Goal: Check status

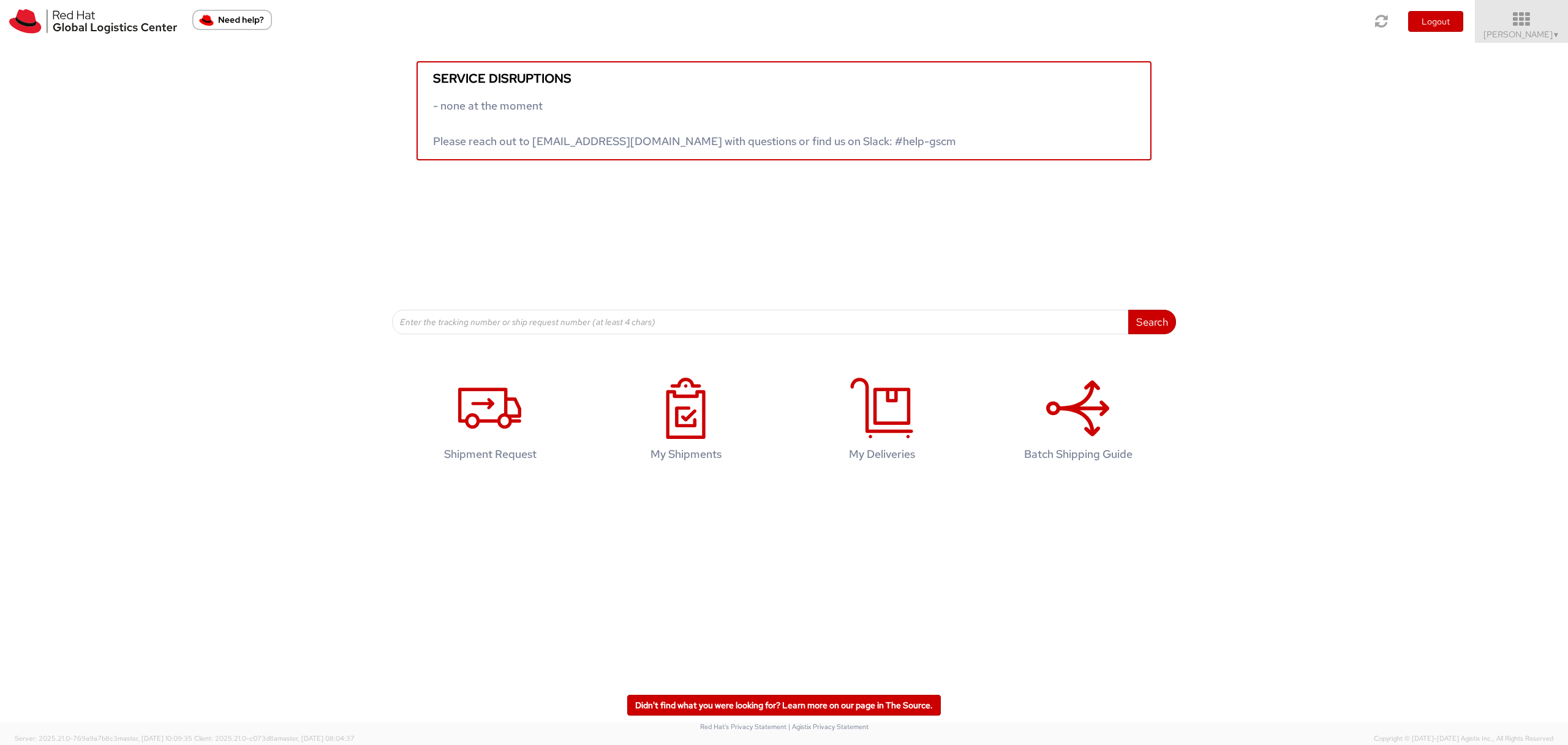
click at [887, 37] on span "Sally Chua ▼" at bounding box center [1521, 34] width 76 height 11
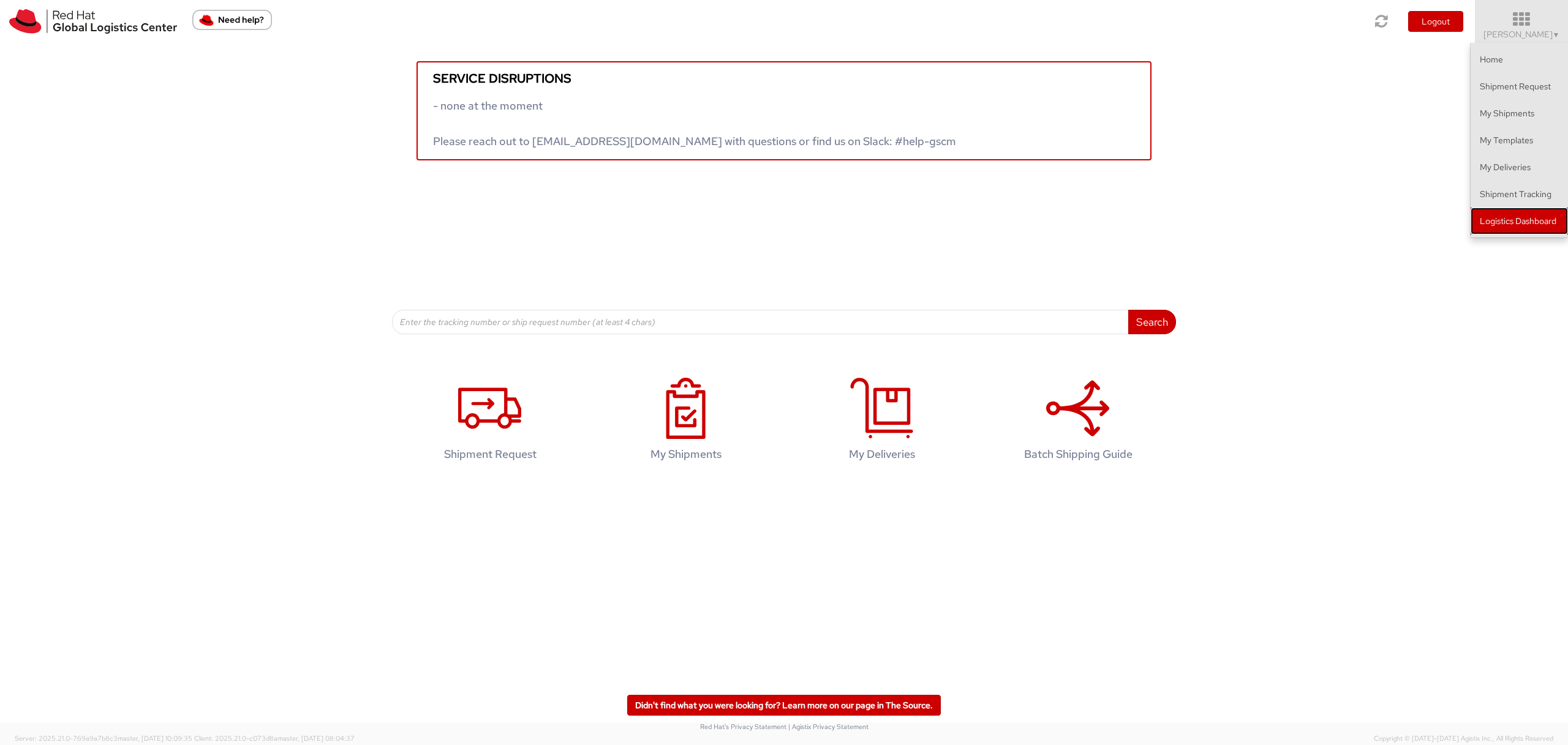
click at [887, 228] on link "Logistics Dashboard" at bounding box center [1519, 221] width 97 height 27
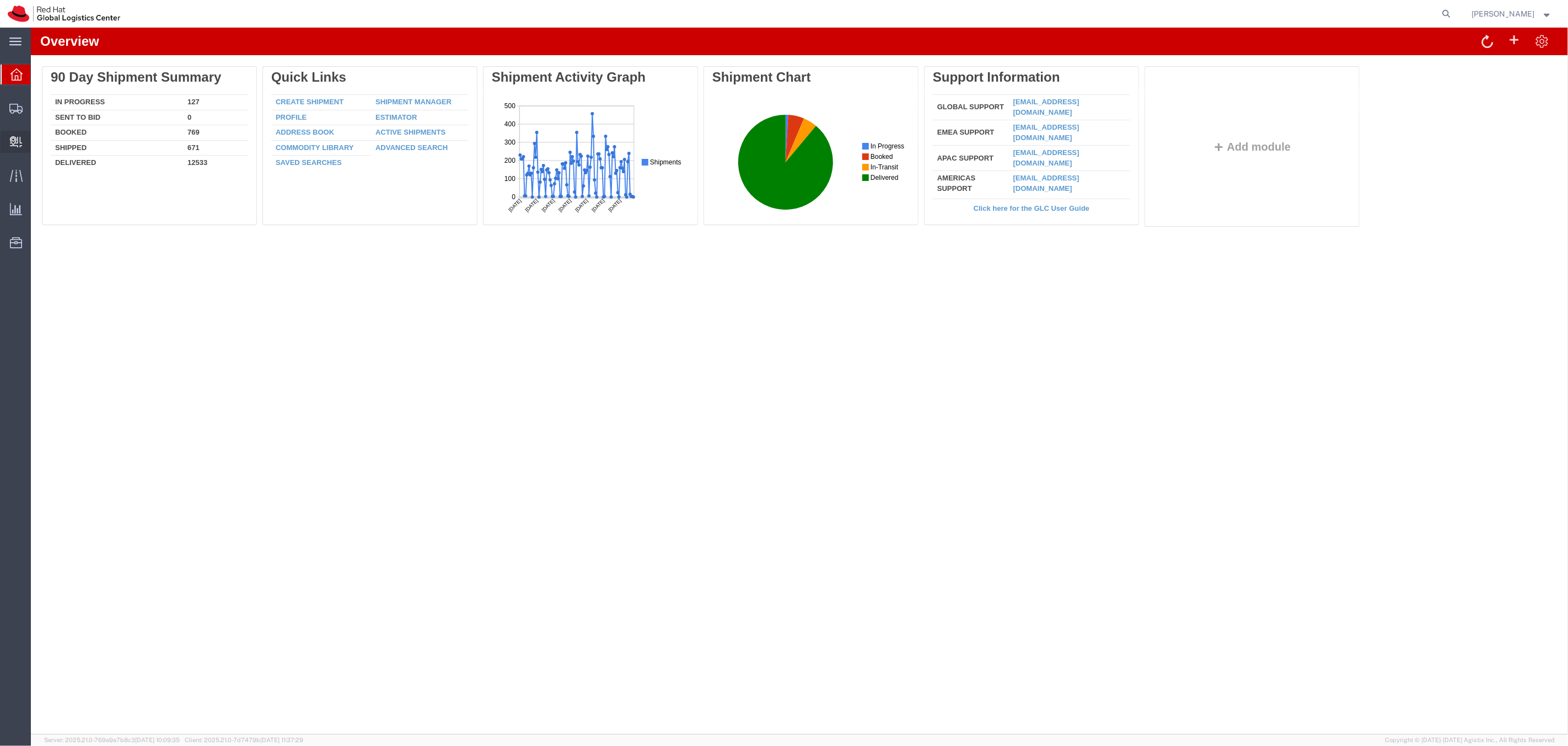
click at [38, 142] on span "Internal Delivery" at bounding box center [34, 142] width 8 height 22
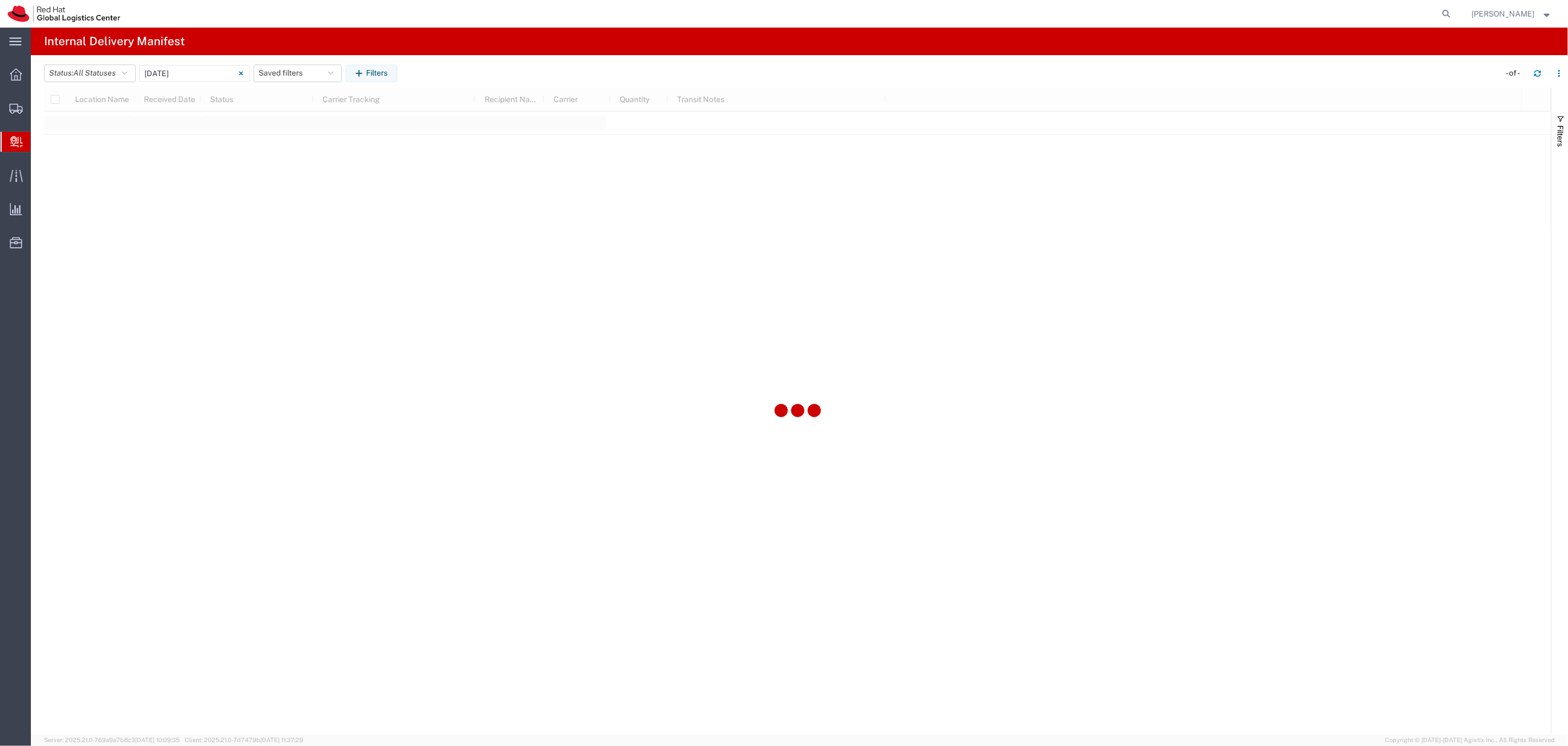
type input "06/11/2025"
type input "06/11/2025 - 06/11/2025"
click at [162, 73] on input "06/11/2025 - 06/11/2025" at bounding box center [194, 73] width 110 height 16
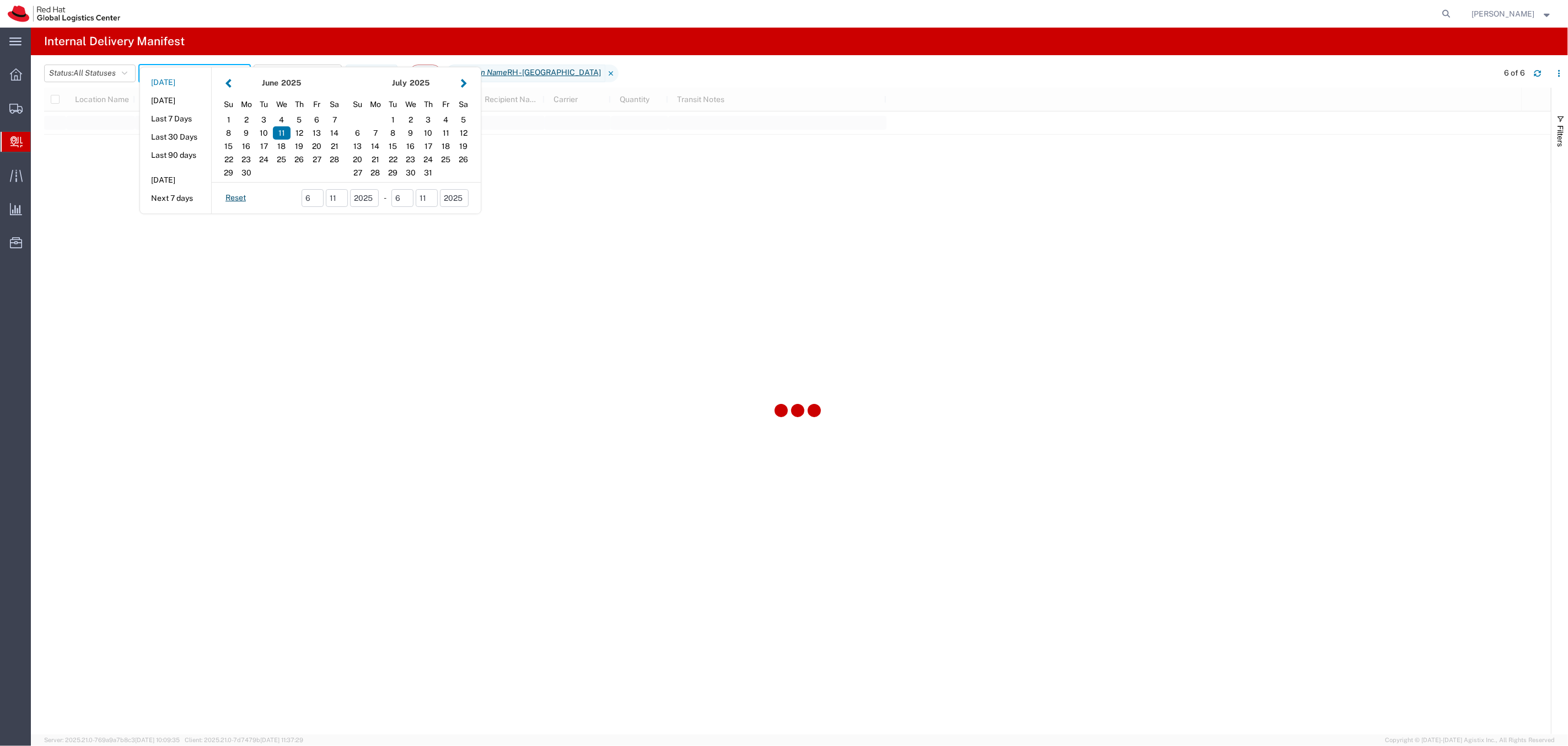
click at [162, 82] on button "Today" at bounding box center [175, 82] width 71 height 17
type input "Today"
type input "10/15/2025 - 10/15/2025"
